Goal: Task Accomplishment & Management: Manage account settings

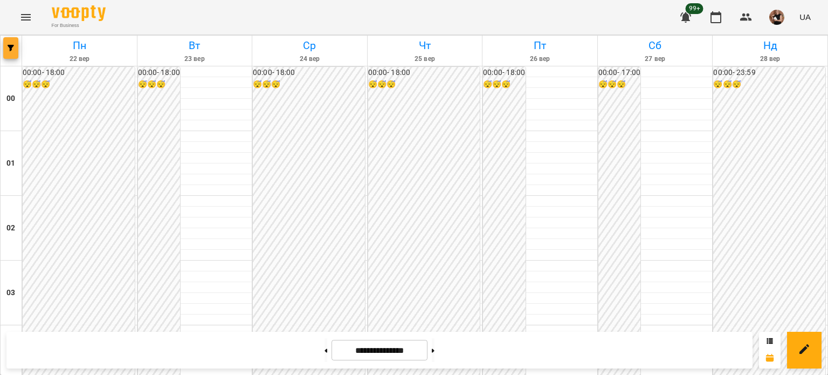
scroll to position [969, 0]
click at [11, 39] on button "button" at bounding box center [10, 48] width 15 height 22
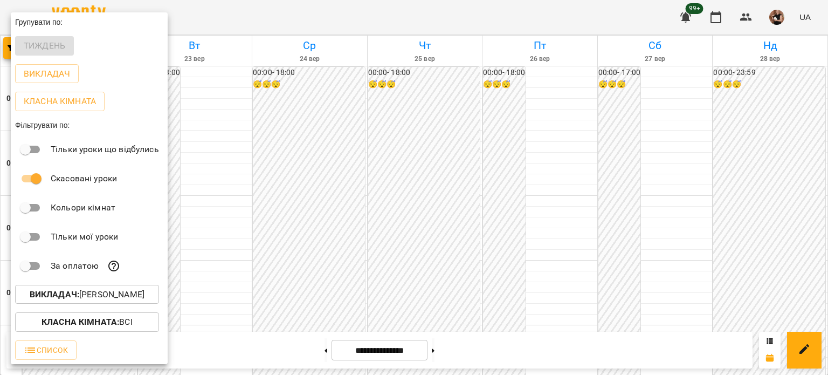
click at [330, 29] on div at bounding box center [414, 187] width 828 height 375
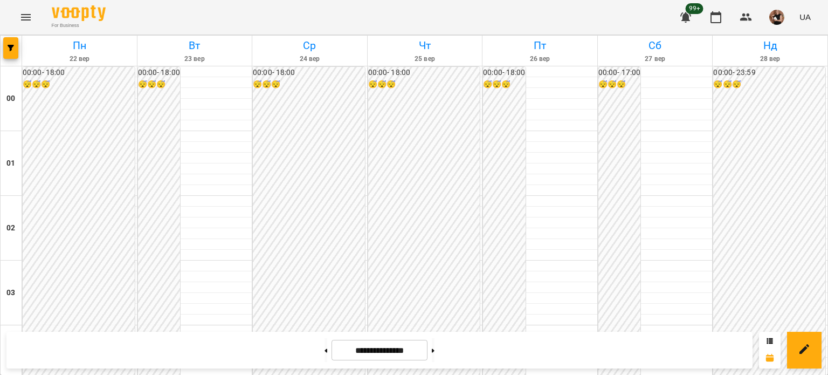
click at [27, 13] on icon "Menu" at bounding box center [25, 17] width 13 height 13
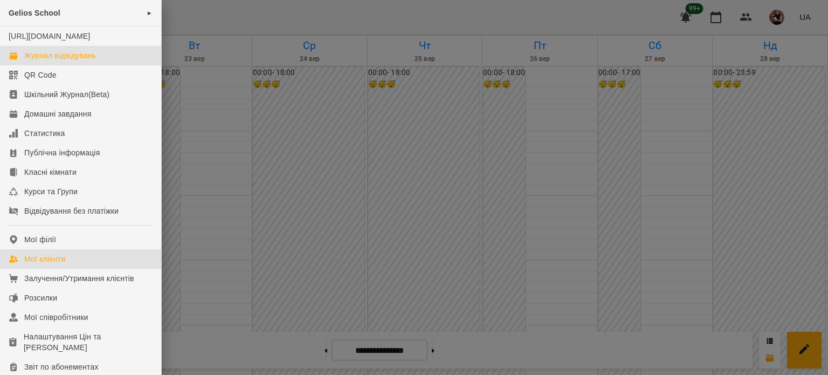
click at [39, 264] on div "Мої клієнти" at bounding box center [44, 258] width 41 height 11
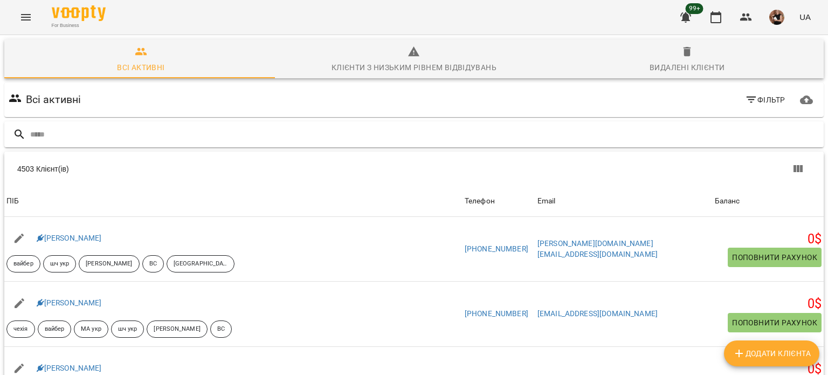
click at [35, 138] on input "text" at bounding box center [424, 135] width 789 height 18
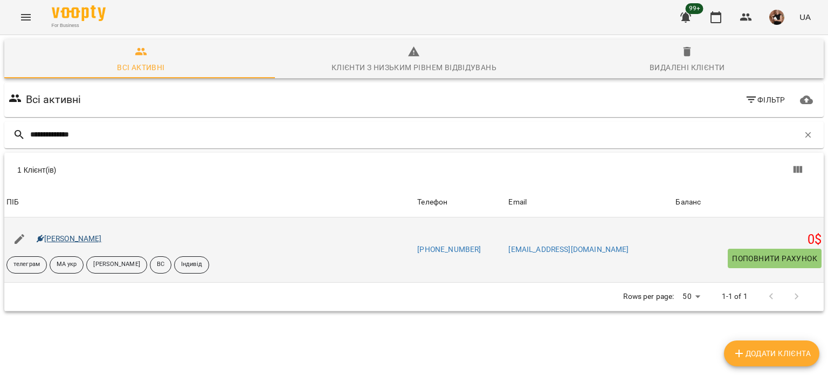
type input "**********"
click at [74, 234] on link "[PERSON_NAME]" at bounding box center [69, 238] width 65 height 9
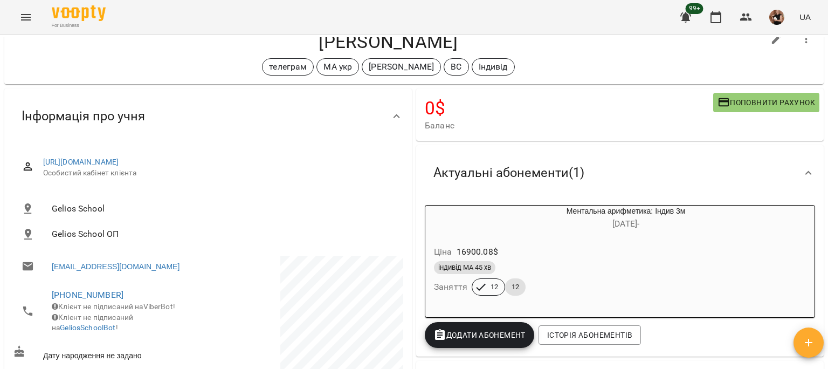
scroll to position [54, 0]
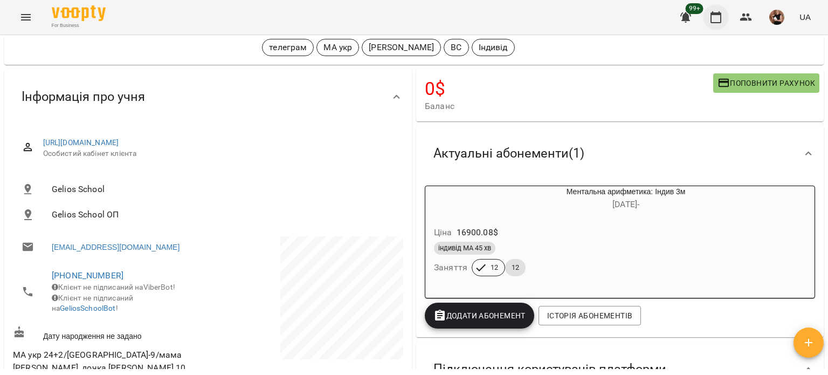
click at [714, 20] on icon "button" at bounding box center [715, 17] width 13 height 13
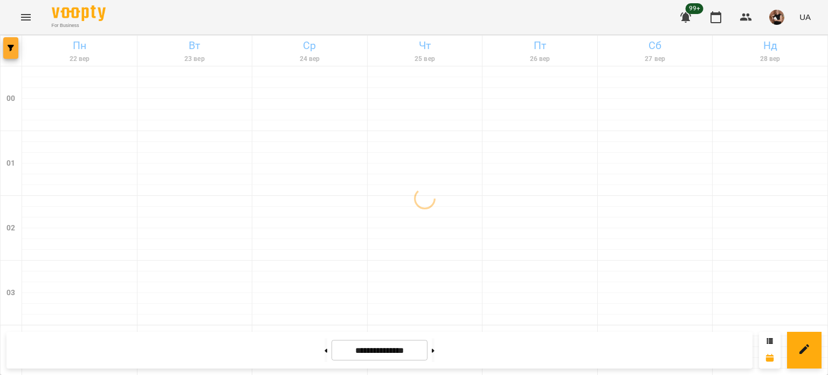
click at [6, 45] on span "button" at bounding box center [10, 48] width 15 height 6
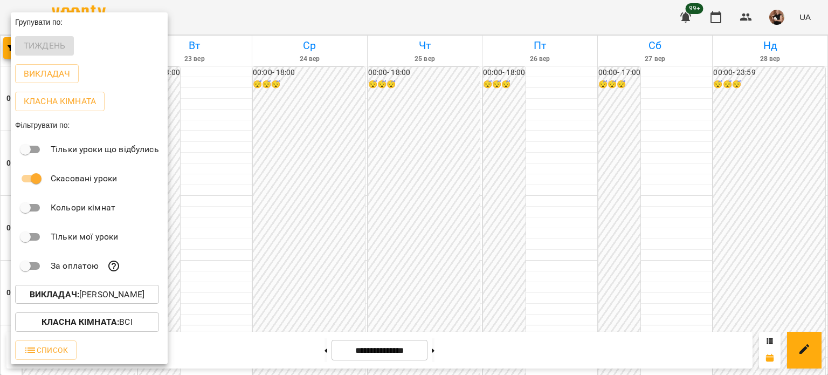
click at [105, 295] on p "Викладач : [PERSON_NAME]" at bounding box center [87, 294] width 115 height 13
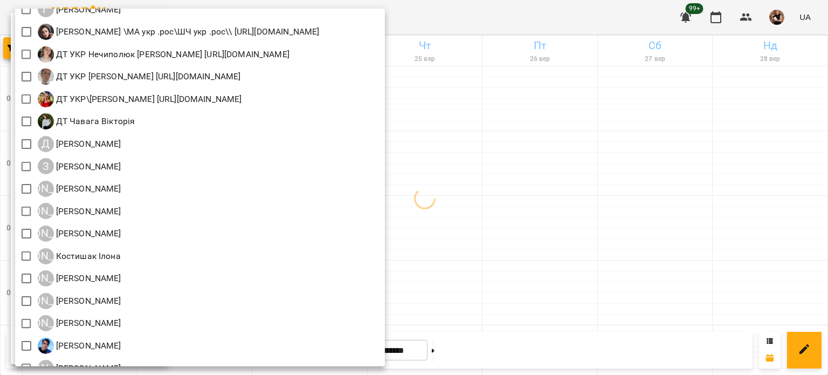
scroll to position [647, 0]
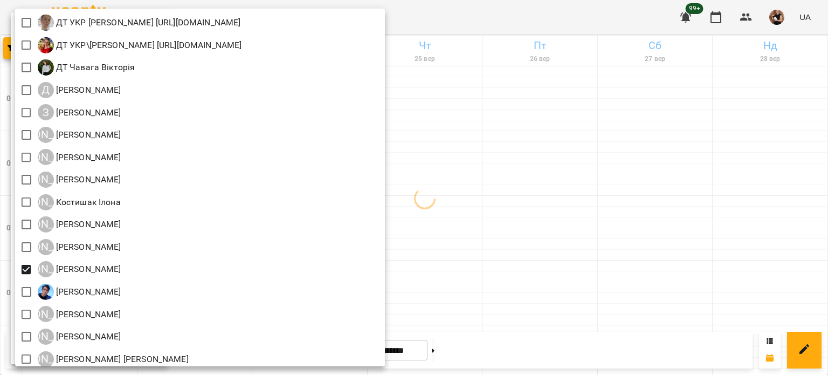
click at [645, 170] on div at bounding box center [414, 187] width 828 height 375
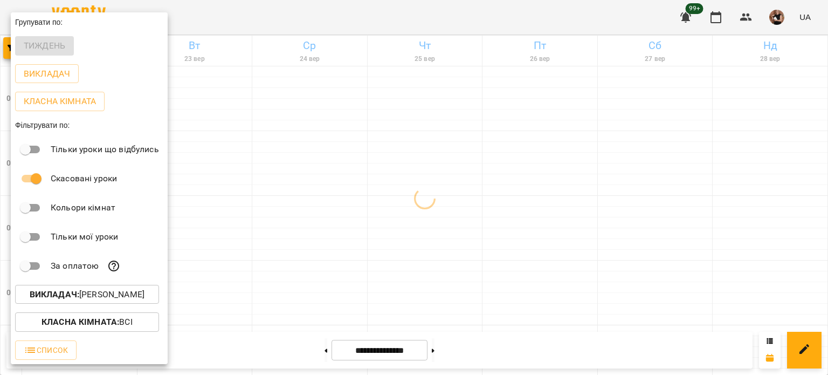
click at [645, 170] on div at bounding box center [414, 187] width 828 height 375
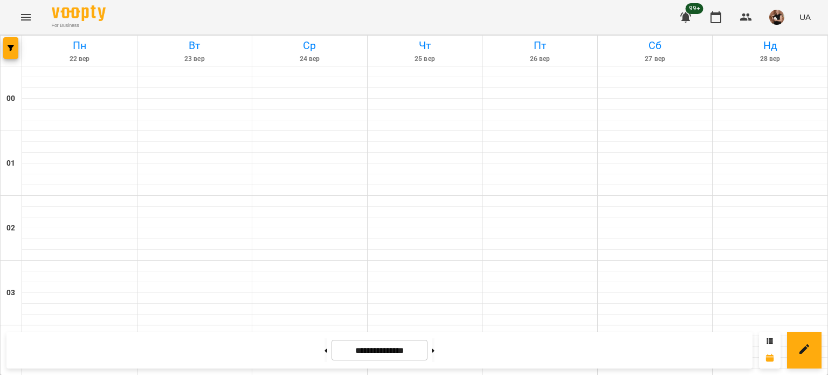
scroll to position [1132, 0]
